Goal: Navigation & Orientation: Find specific page/section

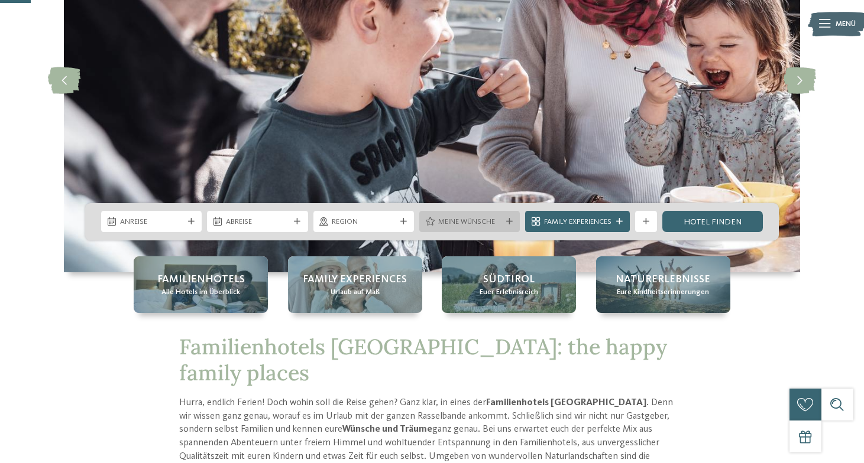
scroll to position [166, 0]
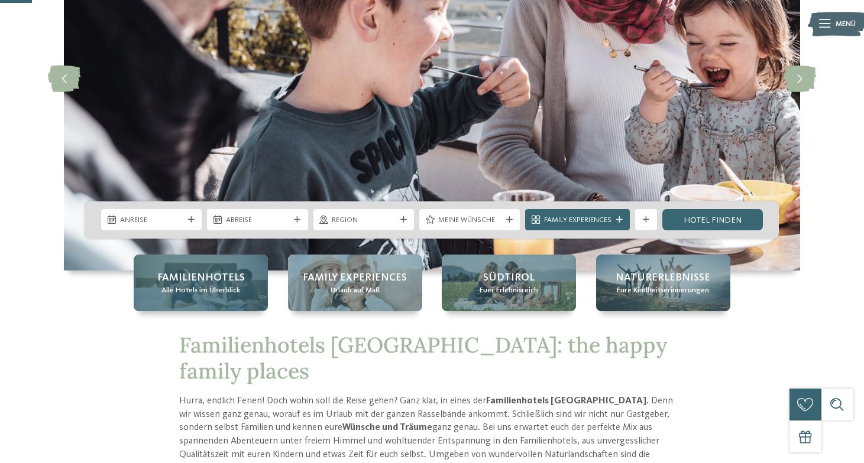
click at [216, 288] on span "Alle Hotels im Überblick" at bounding box center [200, 291] width 79 height 11
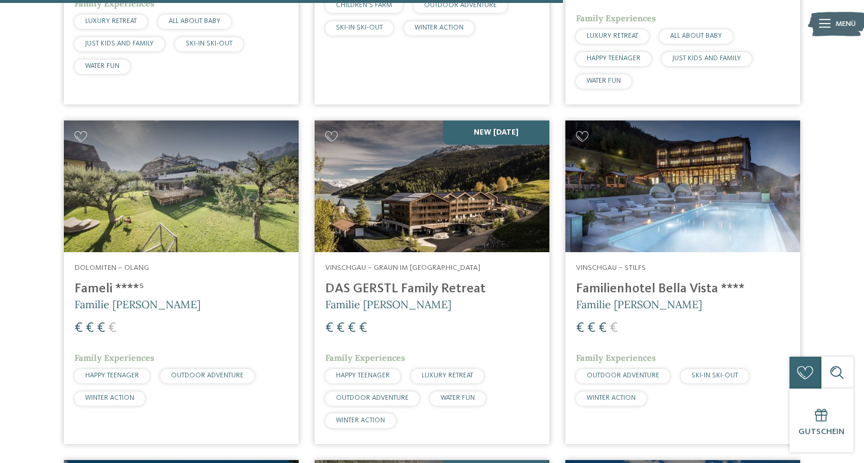
scroll to position [2304, 0]
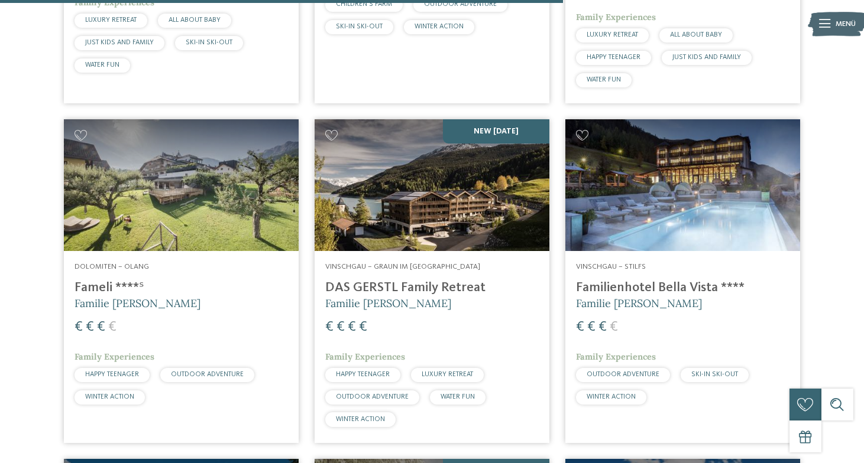
click at [176, 190] on img at bounding box center [181, 185] width 235 height 132
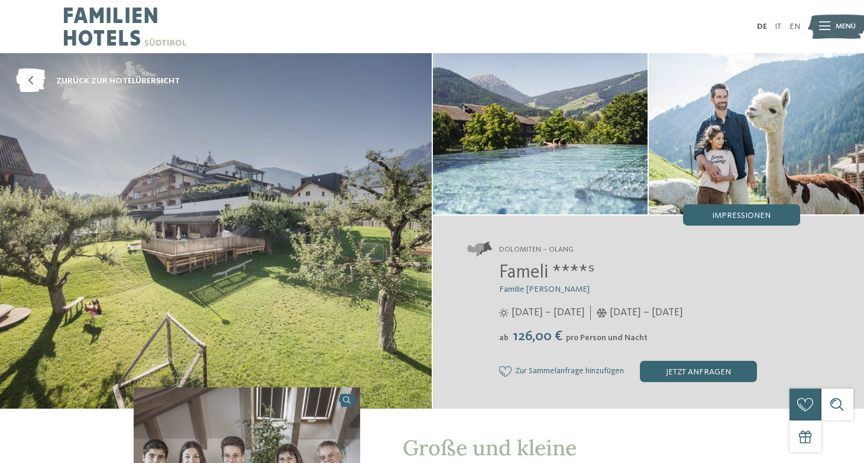
click at [777, 30] on link "IT" at bounding box center [777, 26] width 7 height 8
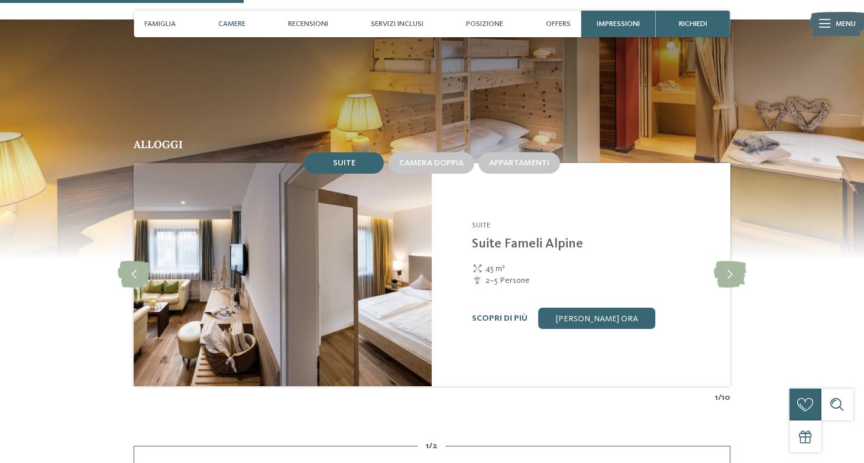
scroll to position [958, 0]
